Goal: Task Accomplishment & Management: Manage account settings

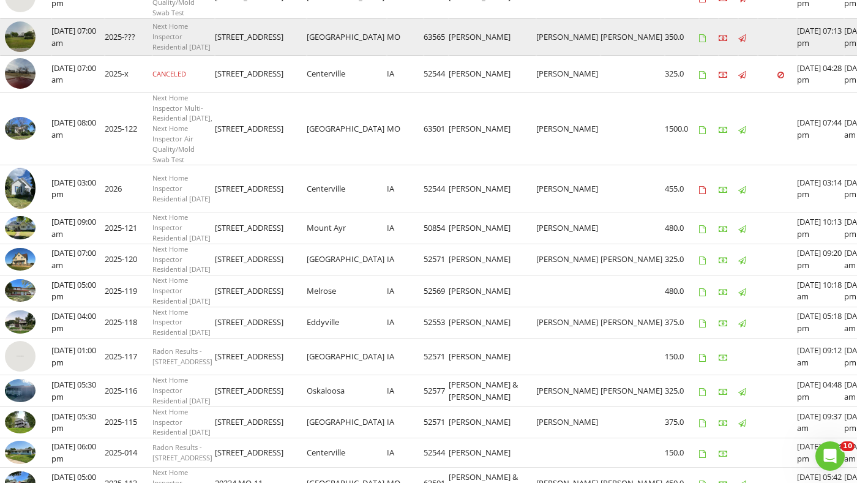
scroll to position [425, 0]
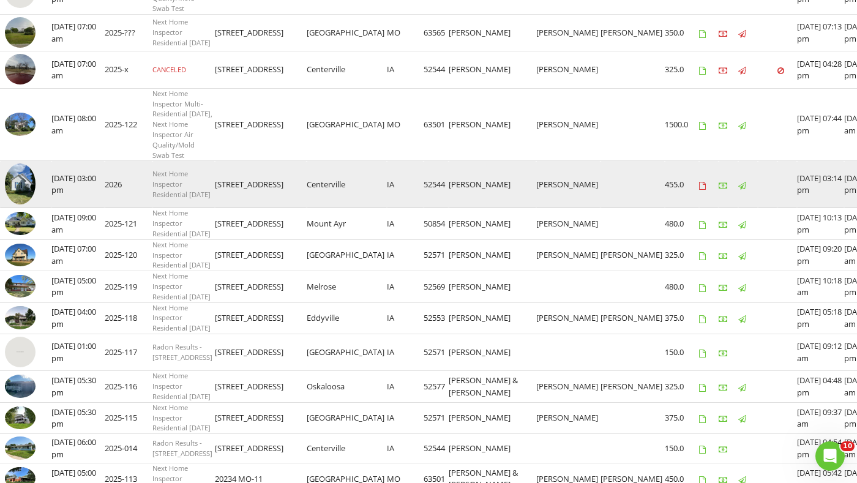
click at [84, 208] on td "[DATE] 03:00 pm" at bounding box center [77, 184] width 53 height 47
click at [121, 208] on td "2026" at bounding box center [129, 184] width 48 height 47
click at [12, 205] on img at bounding box center [20, 183] width 31 height 41
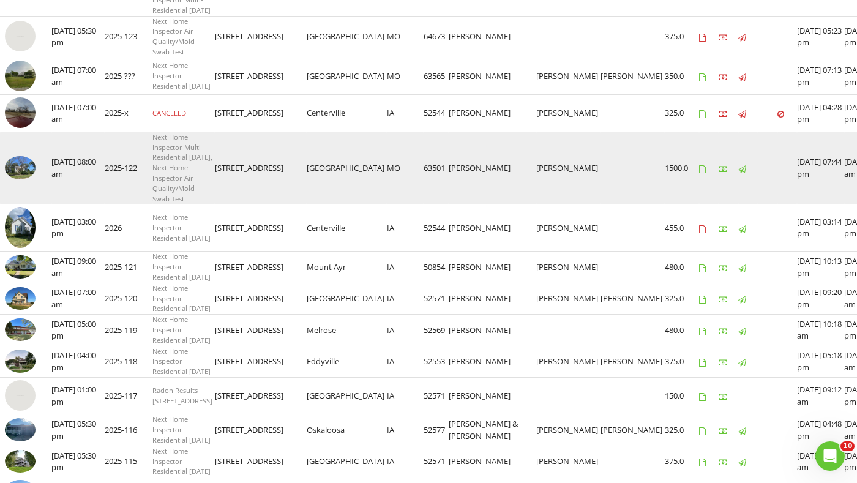
scroll to position [369, 0]
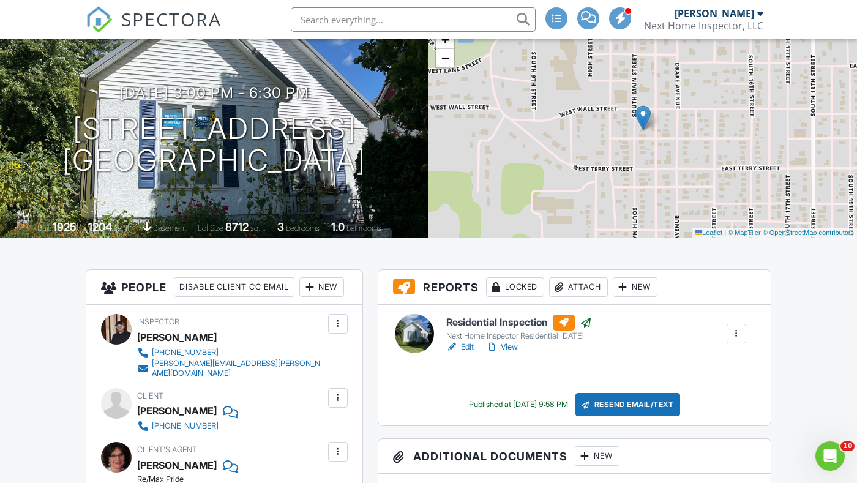
scroll to position [75, 0]
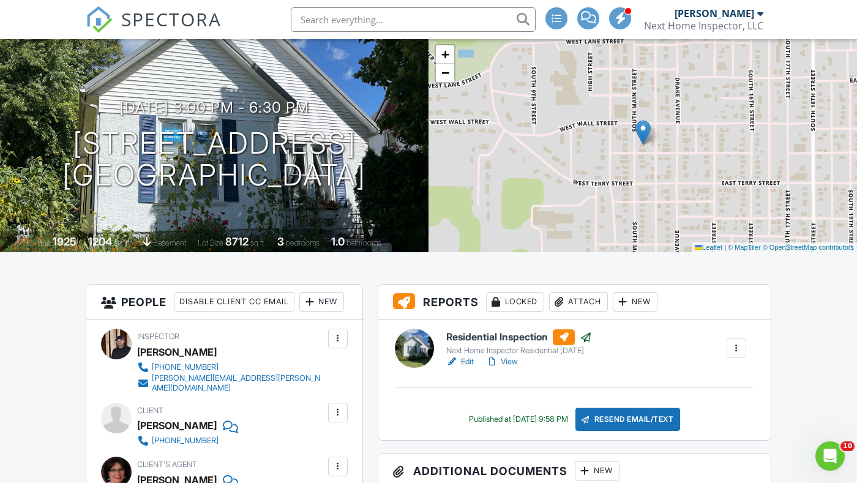
click at [566, 307] on div at bounding box center [560, 302] width 12 height 12
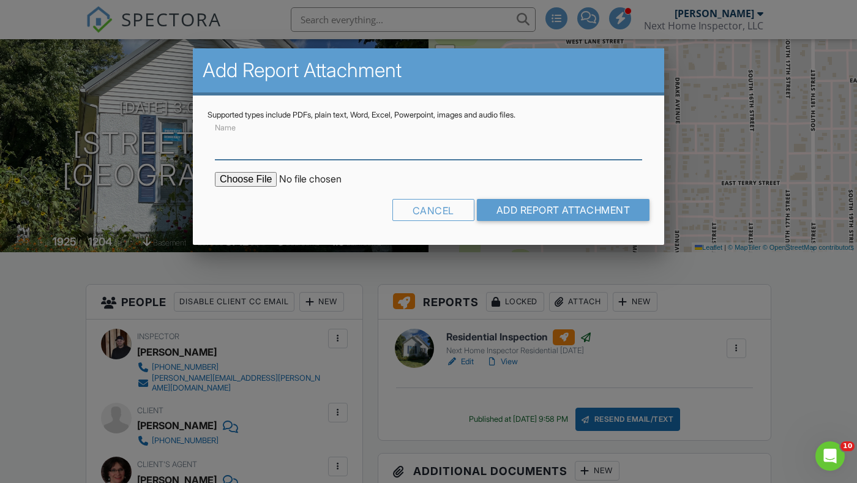
paste input "Radon Report - 813 S Main St"
type input "Radon Report - 813 S Main St"
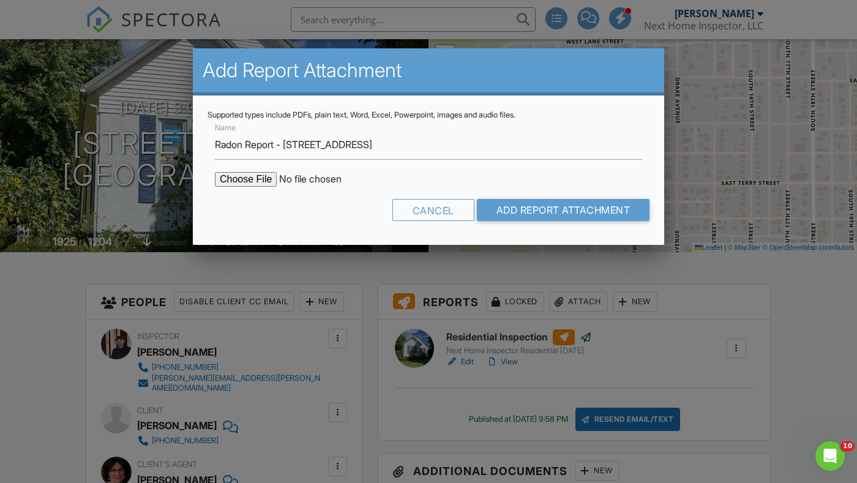
click at [238, 184] on input "file" at bounding box center [319, 179] width 208 height 15
type input "C:\fakepath\Radon Report - 813 S Main St.pdf"
click at [536, 223] on div "Cancel Add Report Attachment" at bounding box center [429, 214] width 442 height 31
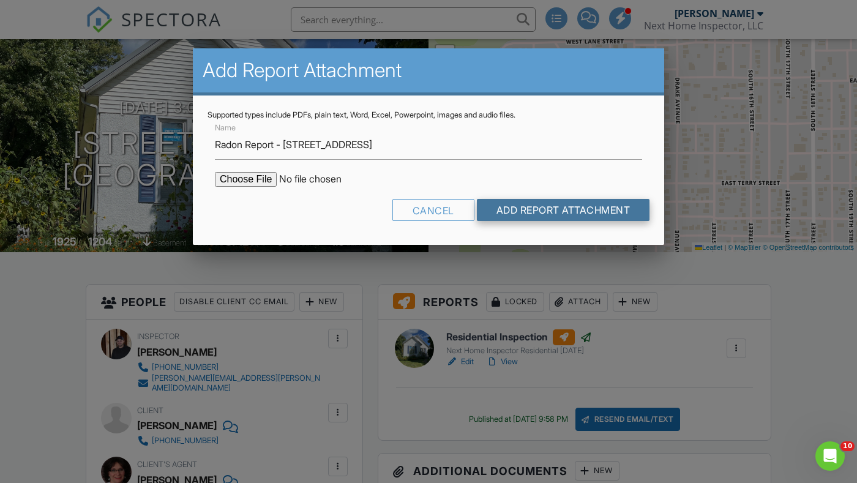
click at [530, 216] on input "Add Report Attachment" at bounding box center [563, 210] width 173 height 22
